Goal: Complete Application Form: Complete application form

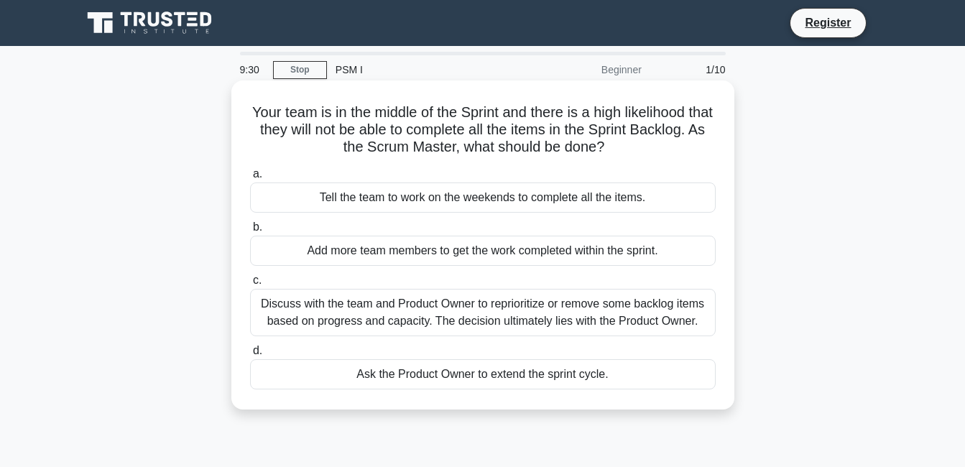
click at [655, 252] on div "Add more team members to get the work completed within the sprint." at bounding box center [483, 251] width 466 height 30
click at [250, 232] on input "b. Add more team members to get the work completed within the sprint." at bounding box center [250, 227] width 0 height 9
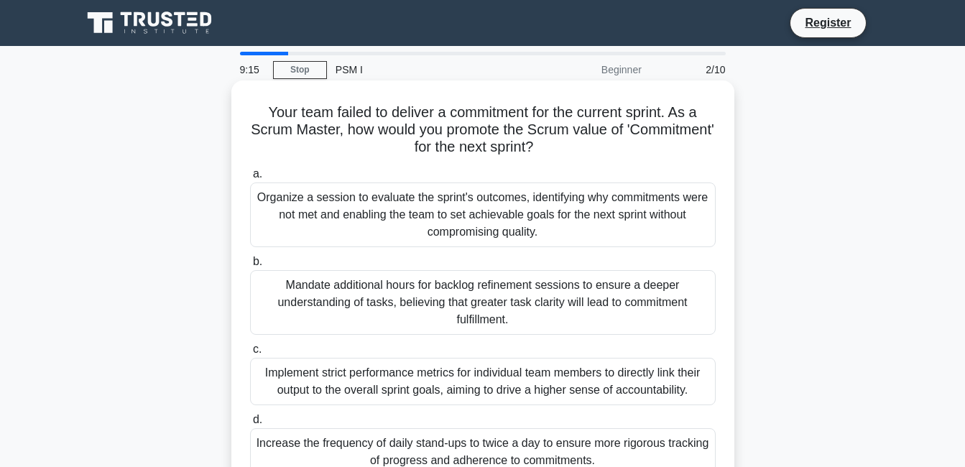
click at [520, 225] on div "Organize a session to evaluate the sprint's outcomes, identifying why commitmen…" at bounding box center [483, 215] width 466 height 65
click at [250, 179] on input "a. Organize a session to evaluate the sprint's outcomes, identifying why commit…" at bounding box center [250, 174] width 0 height 9
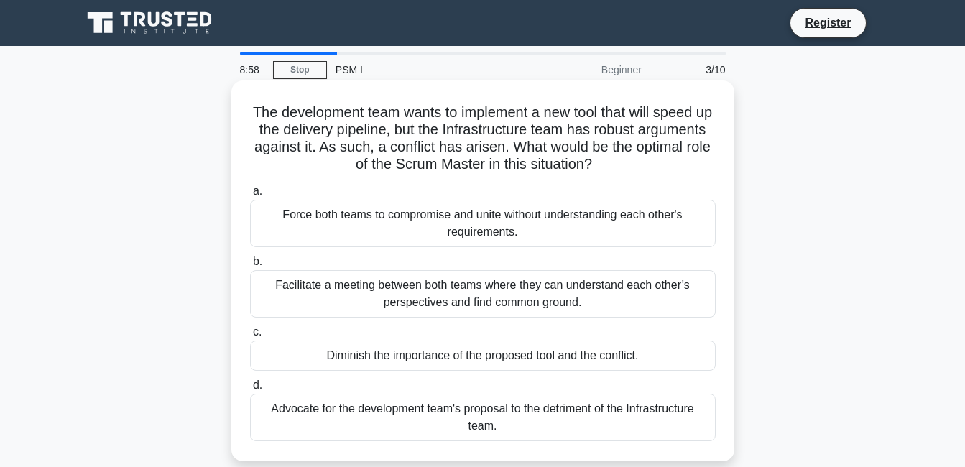
click at [543, 312] on div "Facilitate a meeting between both teams where they can understand each other’s …" at bounding box center [483, 293] width 466 height 47
click at [250, 267] on input "b. Facilitate a meeting between both teams where they can understand each other…" at bounding box center [250, 261] width 0 height 9
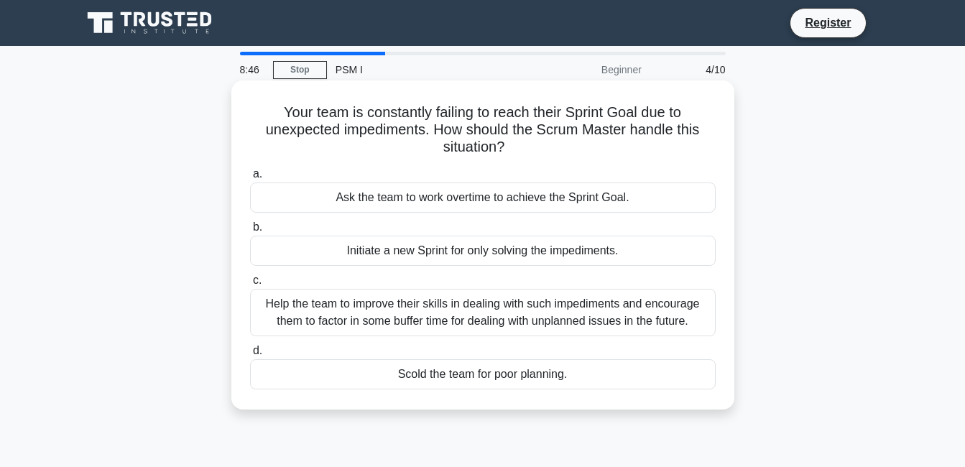
click at [550, 341] on div "a. Ask the team to work overtime to achieve the Sprint Goal. b. Initiate a new …" at bounding box center [482, 277] width 483 height 230
click at [502, 290] on div "Help the team to improve their skills in dealing with such impediments and enco…" at bounding box center [483, 312] width 466 height 47
click at [250, 285] on input "c. Help the team to improve their skills in dealing with such impediments and e…" at bounding box center [250, 280] width 0 height 9
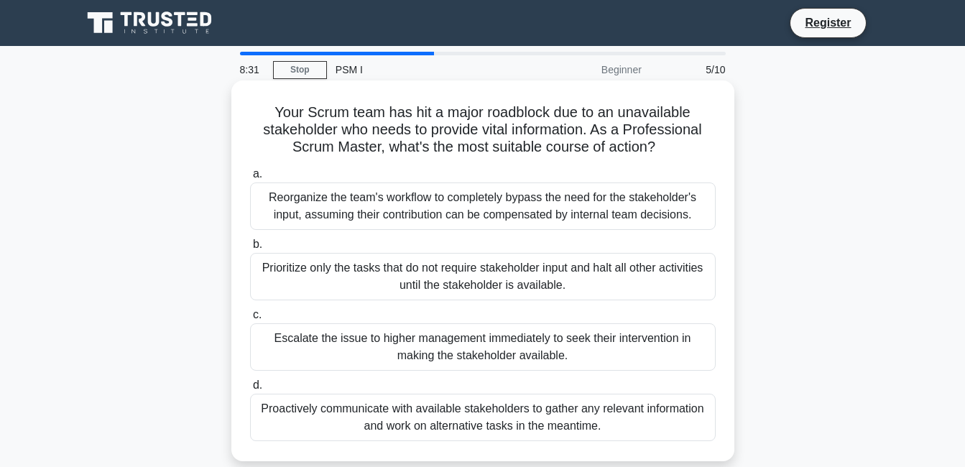
click at [536, 415] on div "Proactively communicate with available stakeholders to gather any relevant info…" at bounding box center [483, 417] width 466 height 47
click at [250, 390] on input "d. Proactively communicate with available stakeholders to gather any relevant i…" at bounding box center [250, 385] width 0 height 9
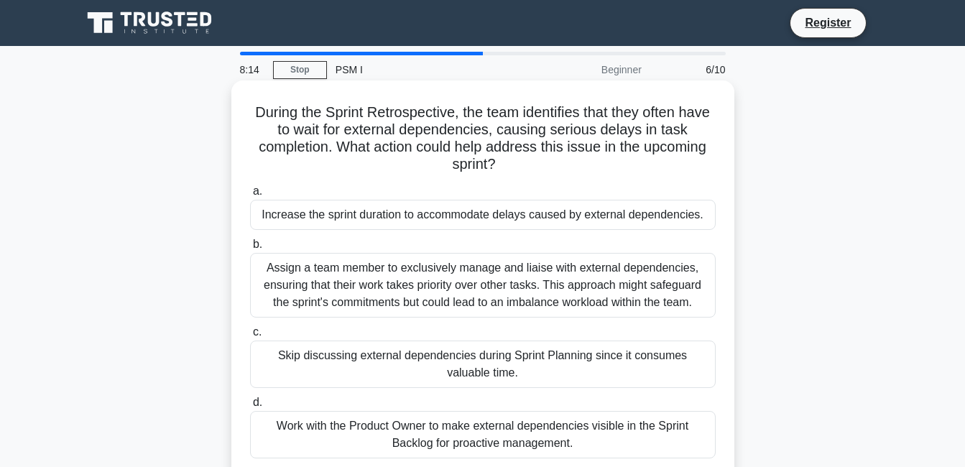
click at [481, 431] on div "Work with the Product Owner to make external dependencies visible in the Sprint…" at bounding box center [483, 434] width 466 height 47
click at [250, 407] on input "d. Work with the Product Owner to make external dependencies visible in the Spr…" at bounding box center [250, 402] width 0 height 9
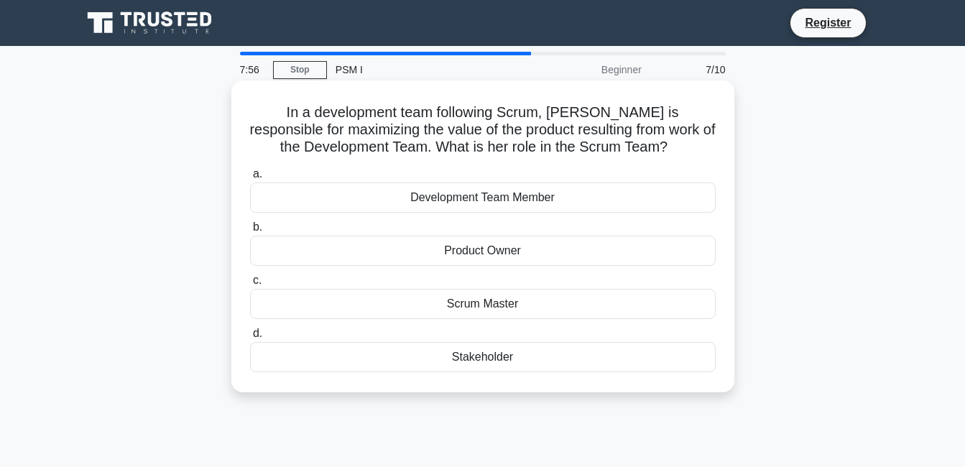
click at [520, 250] on div "Product Owner" at bounding box center [483, 251] width 466 height 30
click at [250, 232] on input "b. Product Owner" at bounding box center [250, 227] width 0 height 9
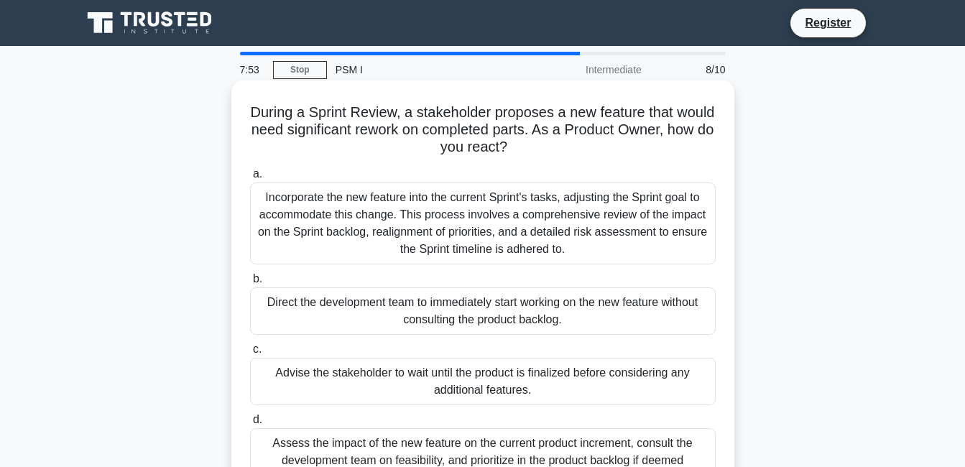
click at [472, 324] on div "Direct the development team to immediately start working on the new feature wit…" at bounding box center [483, 310] width 466 height 47
click at [250, 284] on input "b. Direct the development team to immediately start working on the new feature …" at bounding box center [250, 278] width 0 height 9
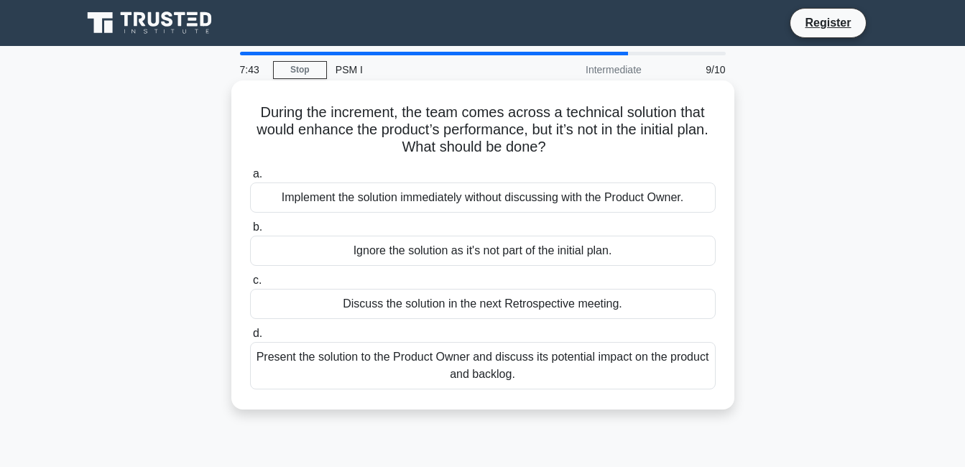
click at [427, 361] on div "Present the solution to the Product Owner and discuss its potential impact on t…" at bounding box center [483, 365] width 466 height 47
click at [250, 338] on input "d. Present the solution to the Product Owner and discuss its potential impact o…" at bounding box center [250, 333] width 0 height 9
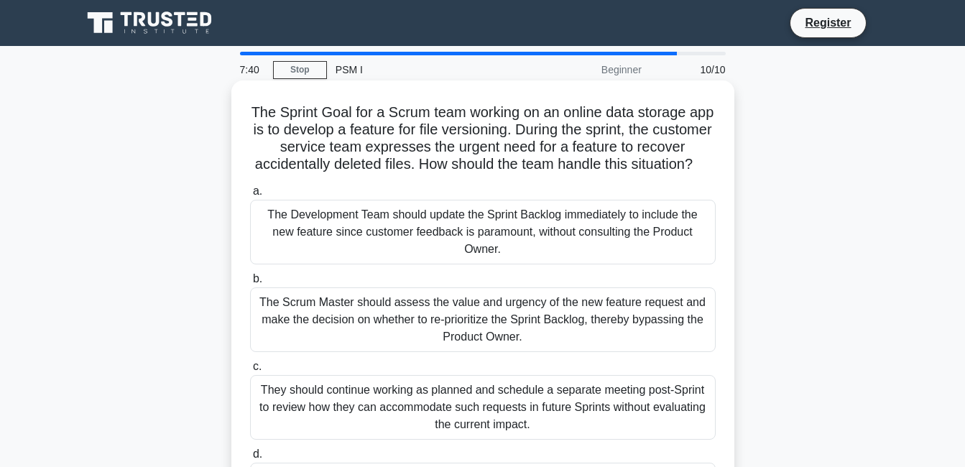
click at [502, 334] on div "The Scrum Master should assess the value and urgency of the new feature request…" at bounding box center [483, 319] width 466 height 65
click at [250, 284] on input "b. The Scrum Master should assess the value and urgency of the new feature requ…" at bounding box center [250, 278] width 0 height 9
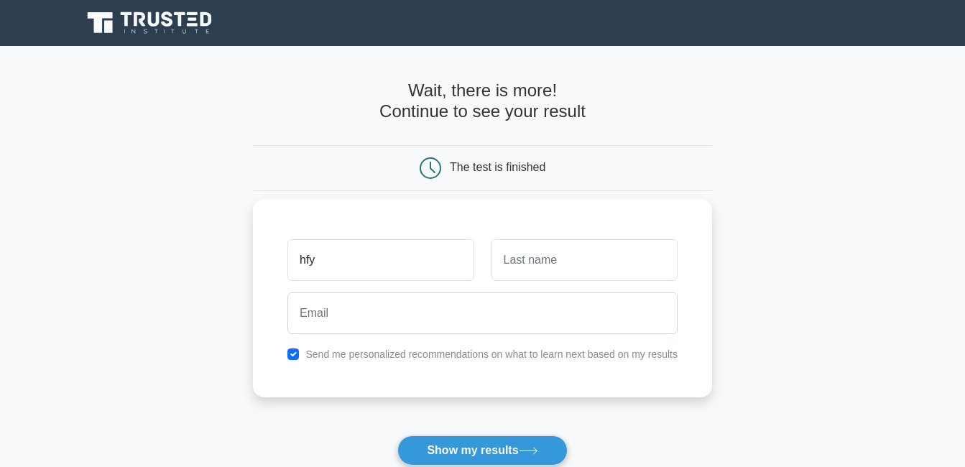
type input "hfy"
click at [557, 270] on input "text" at bounding box center [585, 260] width 186 height 42
type input "jhjvj"
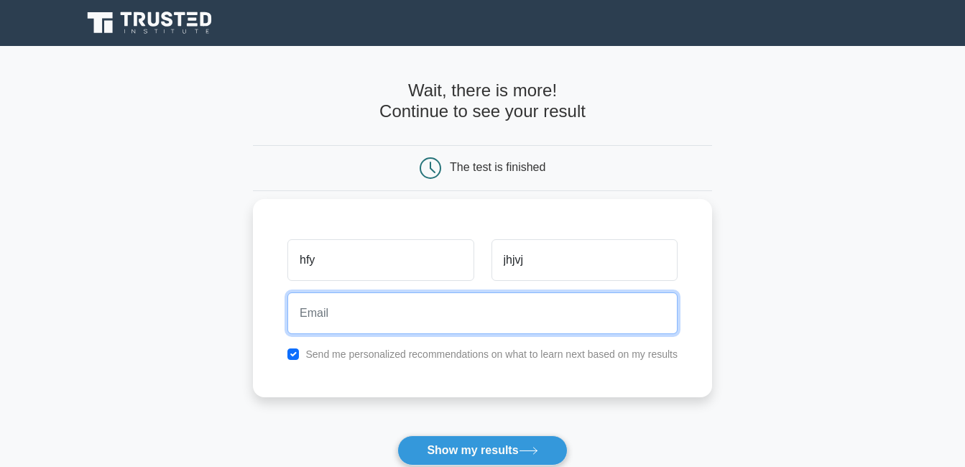
click at [471, 306] on input "email" at bounding box center [482, 313] width 390 height 42
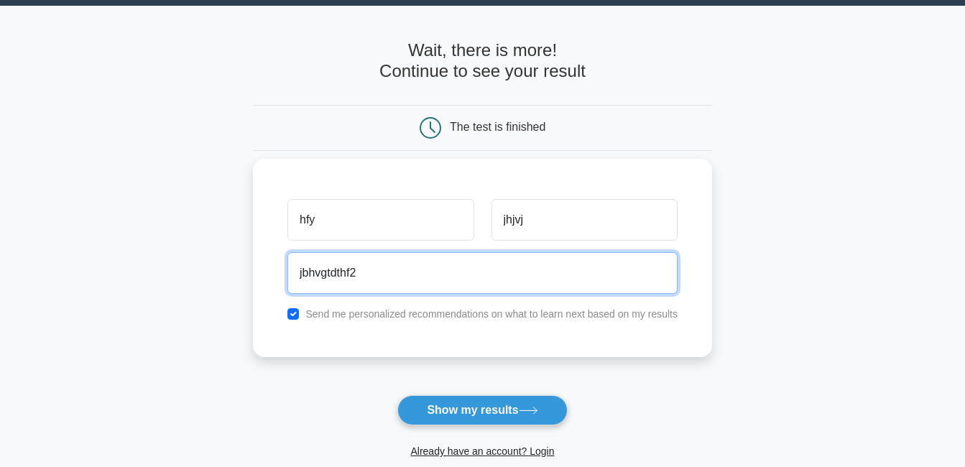
scroll to position [47, 0]
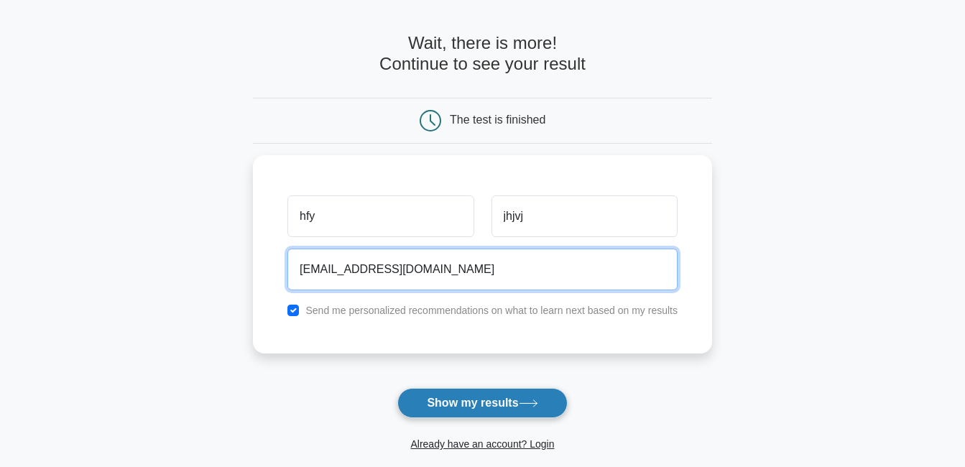
type input "[EMAIL_ADDRESS][DOMAIN_NAME]"
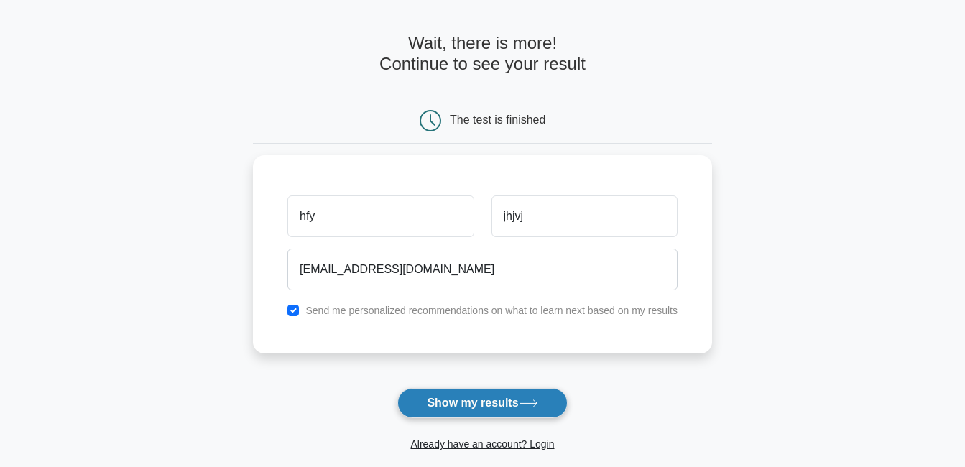
click at [474, 406] on button "Show my results" at bounding box center [482, 403] width 170 height 30
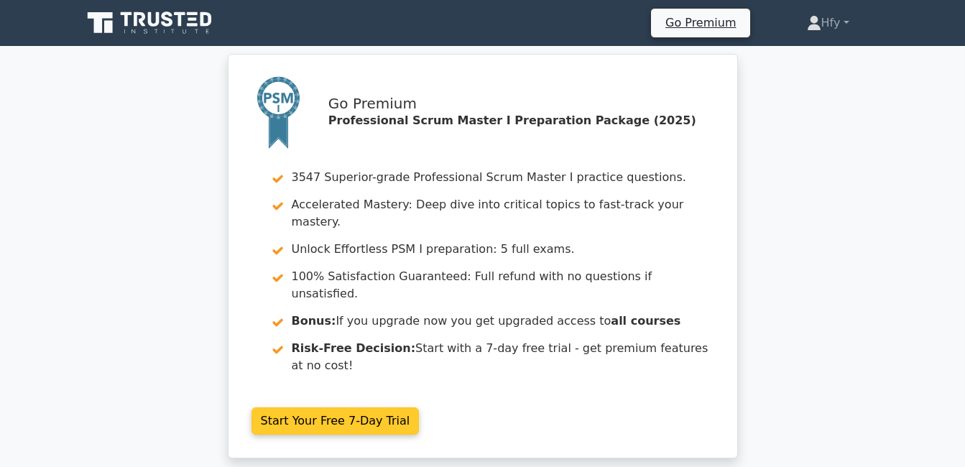
click at [310, 407] on link "Start Your Free 7-Day Trial" at bounding box center [336, 420] width 168 height 27
